Goal: Register for event/course

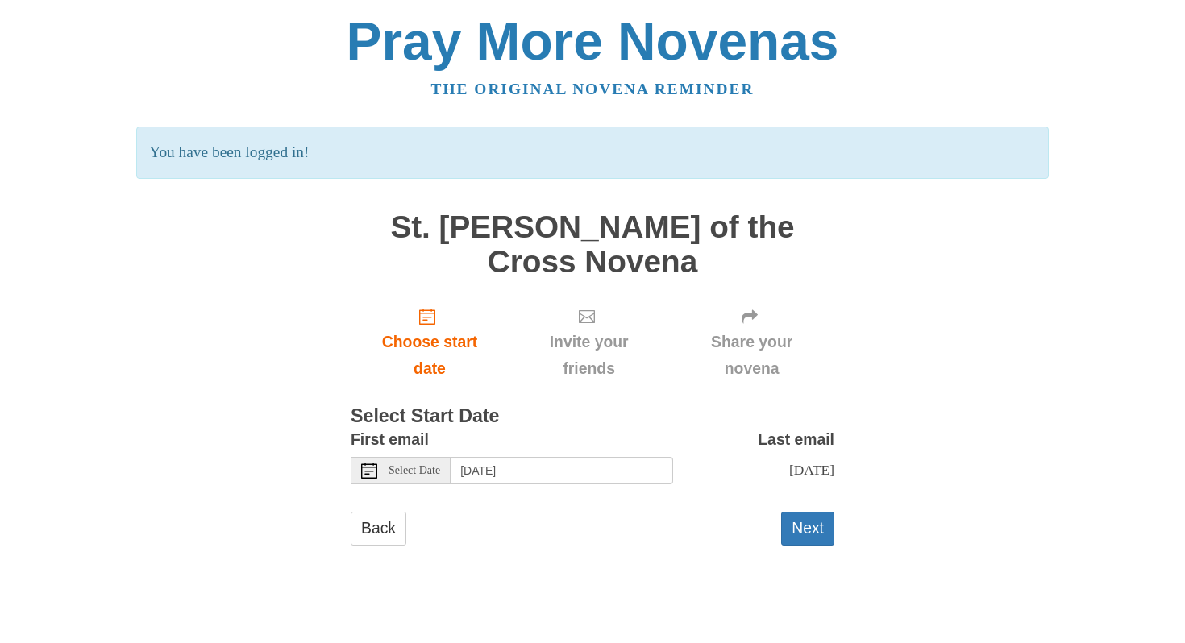
click at [384, 457] on div "Select Date" at bounding box center [401, 470] width 100 height 27
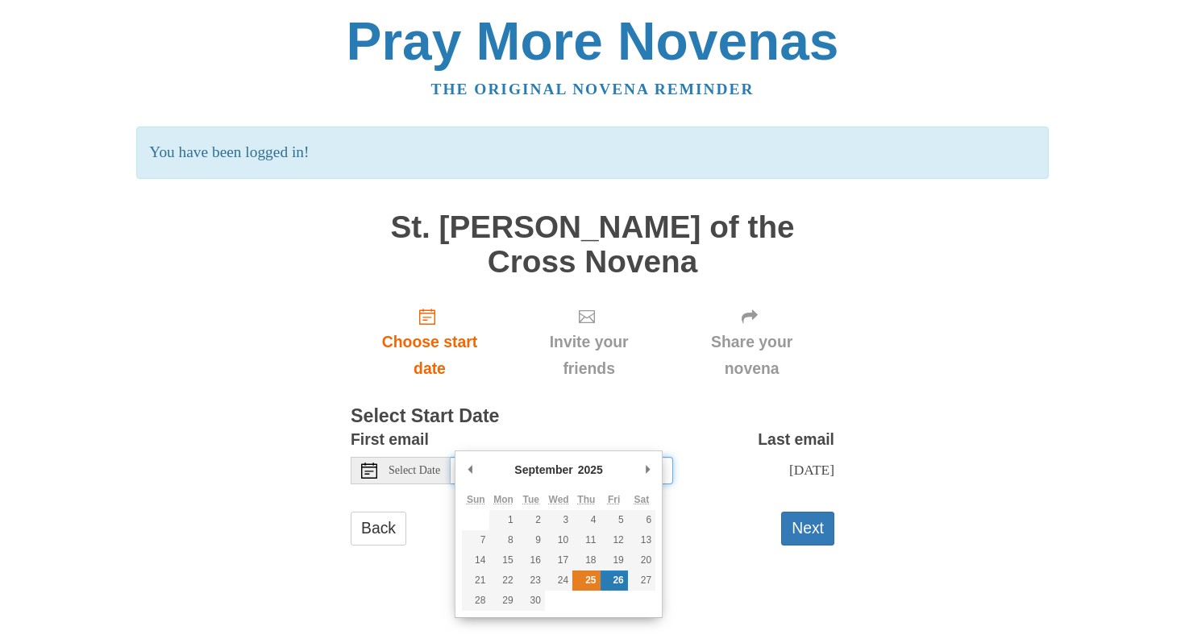
type input "Thursday, September 25th"
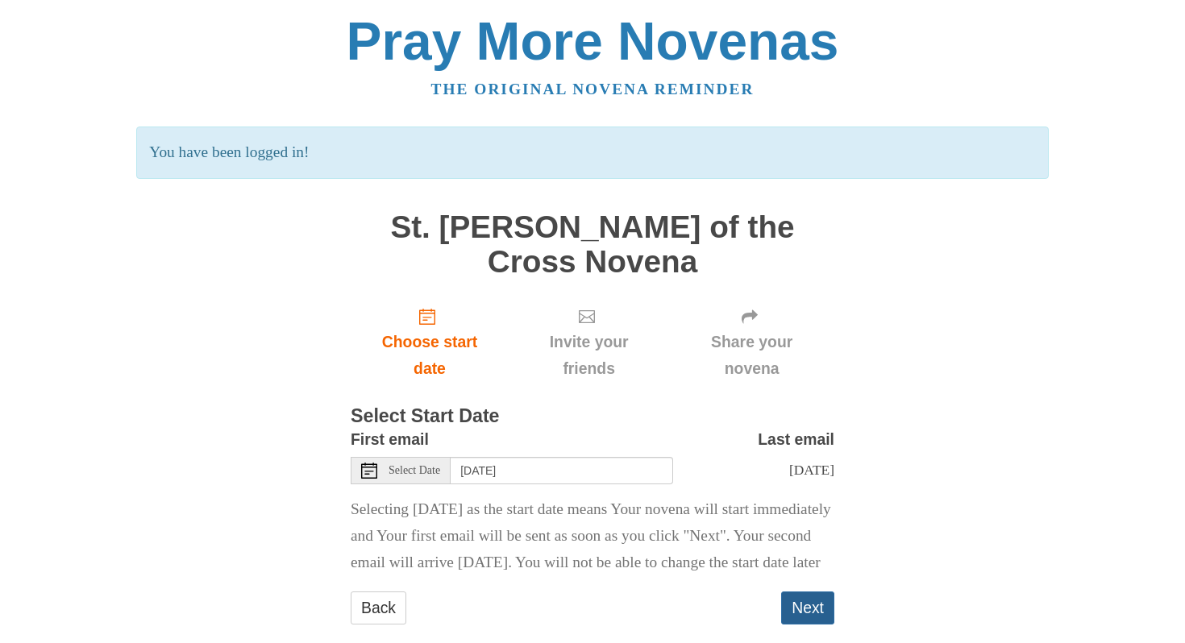
click at [806, 603] on button "Next" at bounding box center [807, 608] width 53 height 33
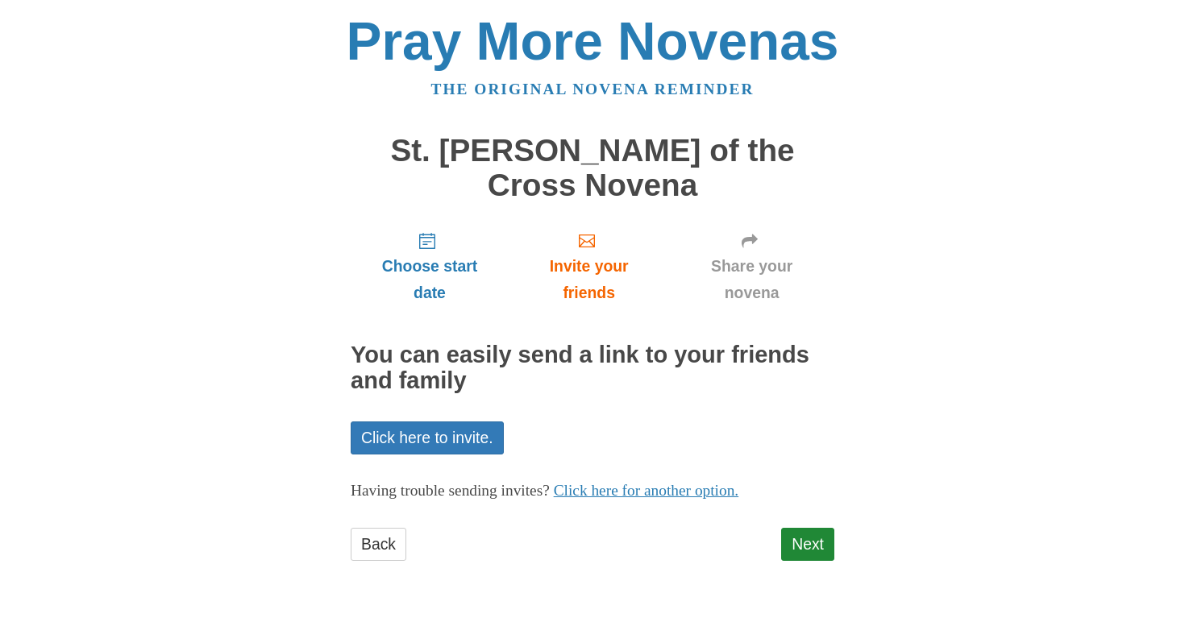
click at [445, 430] on div "Choose start date Invite your friends Share your novena You can easily send a l…" at bounding box center [593, 397] width 484 height 359
click at [434, 422] on link "Click here to invite." at bounding box center [427, 438] width 153 height 33
